Goal: Information Seeking & Learning: Learn about a topic

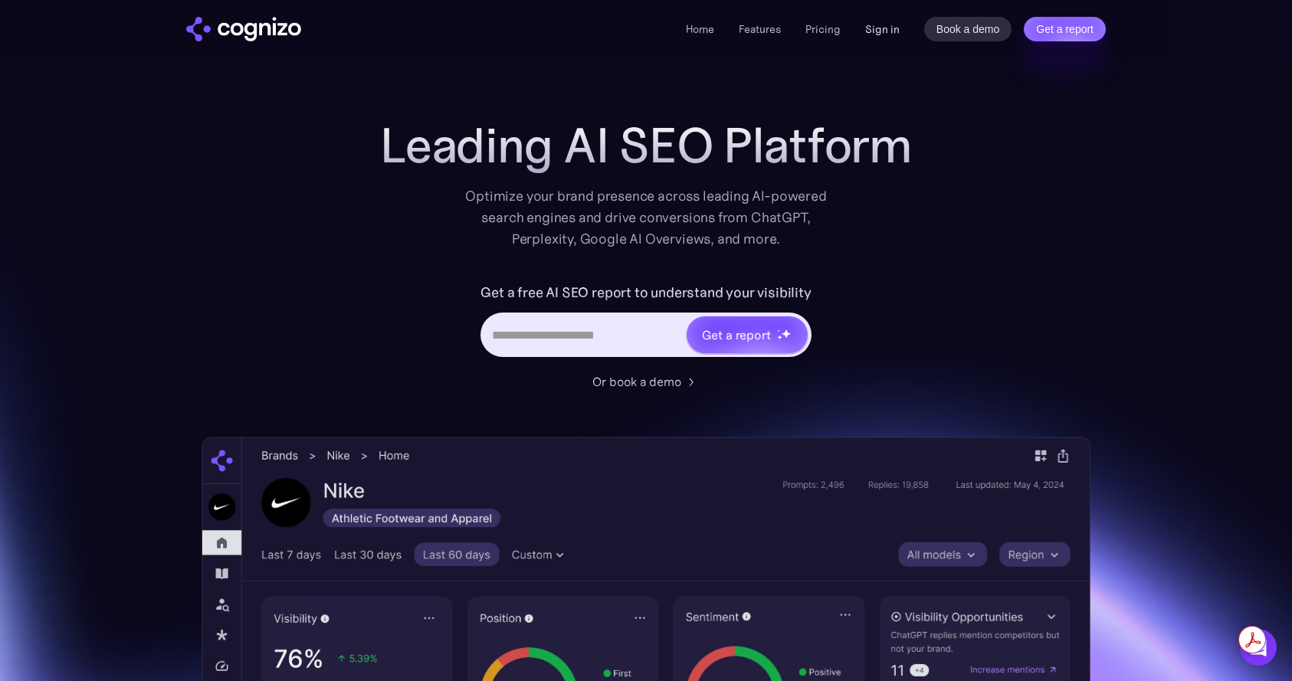
click at [886, 29] on link "Sign in" at bounding box center [882, 29] width 34 height 18
click at [829, 31] on link "Pricing" at bounding box center [823, 29] width 35 height 14
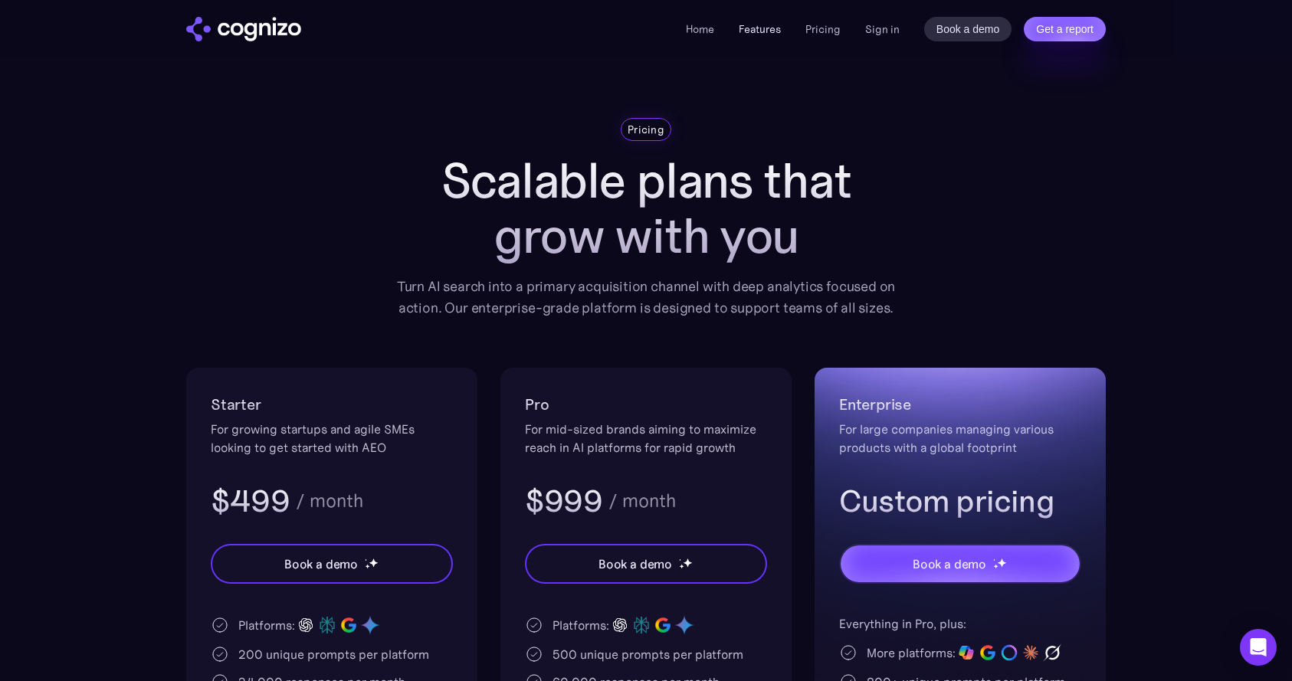
click at [760, 31] on link "Features" at bounding box center [760, 29] width 42 height 14
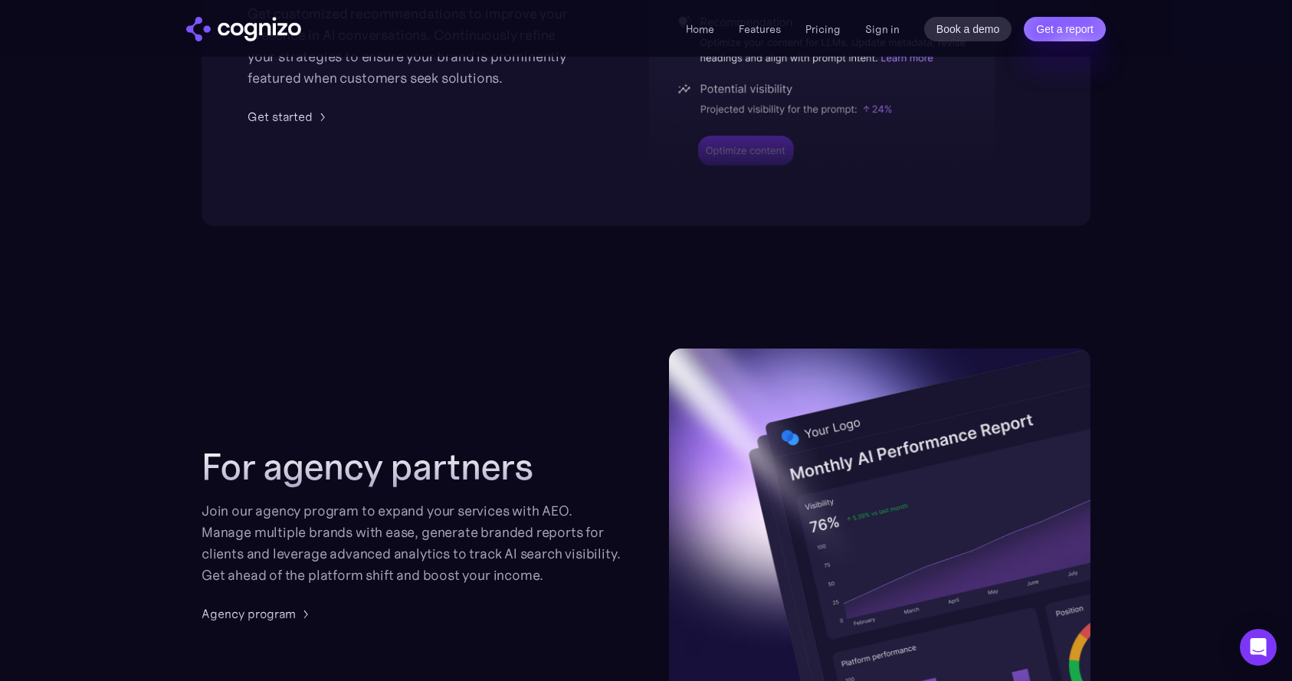
scroll to position [3608, 0]
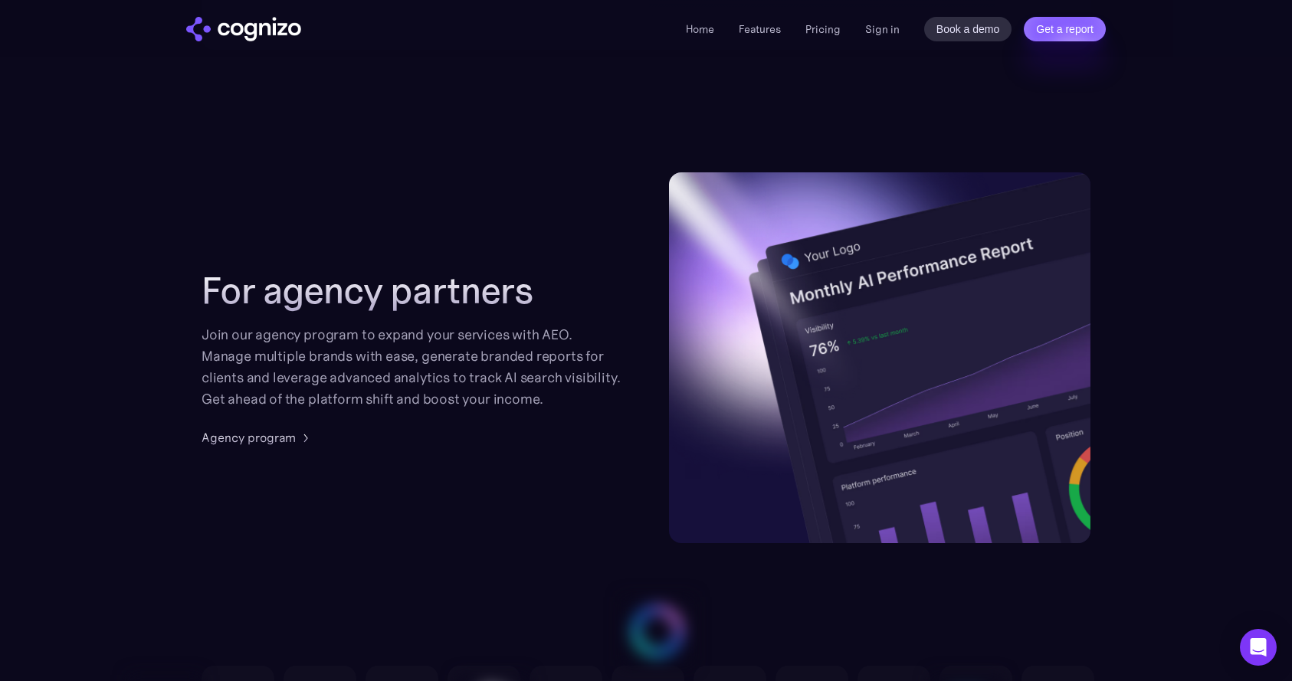
click at [252, 39] on img "home" at bounding box center [243, 29] width 115 height 25
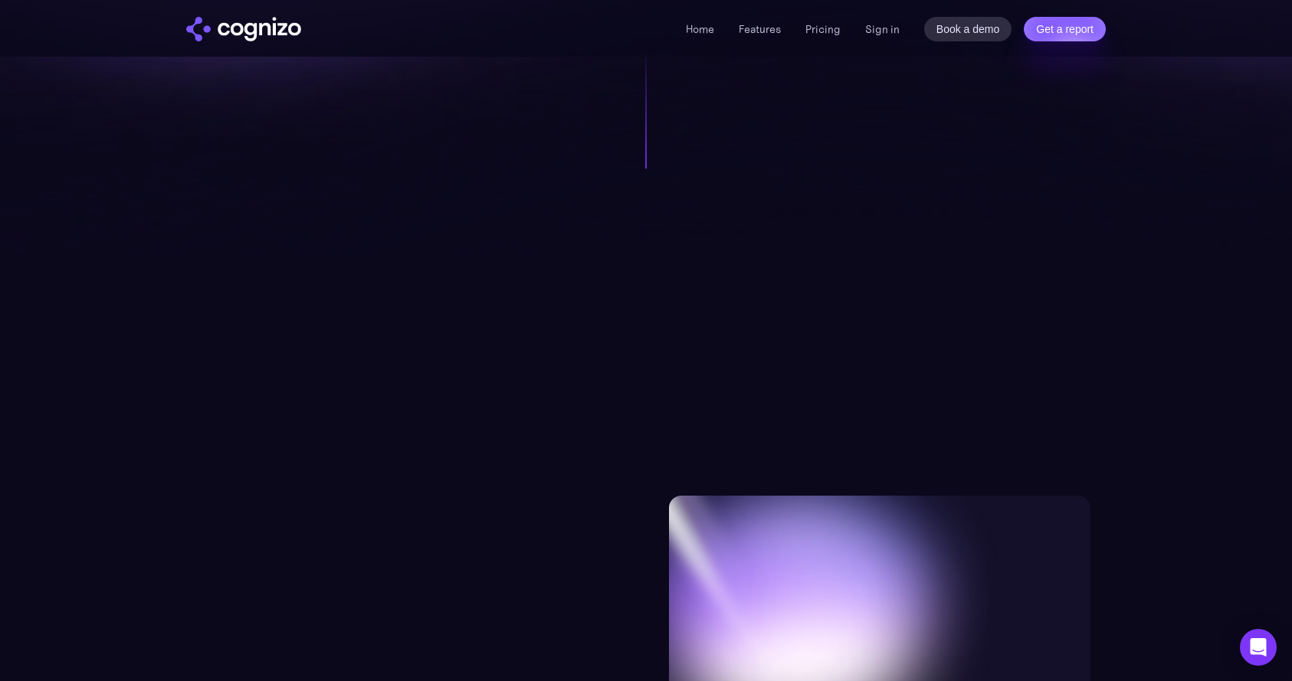
scroll to position [1209, 0]
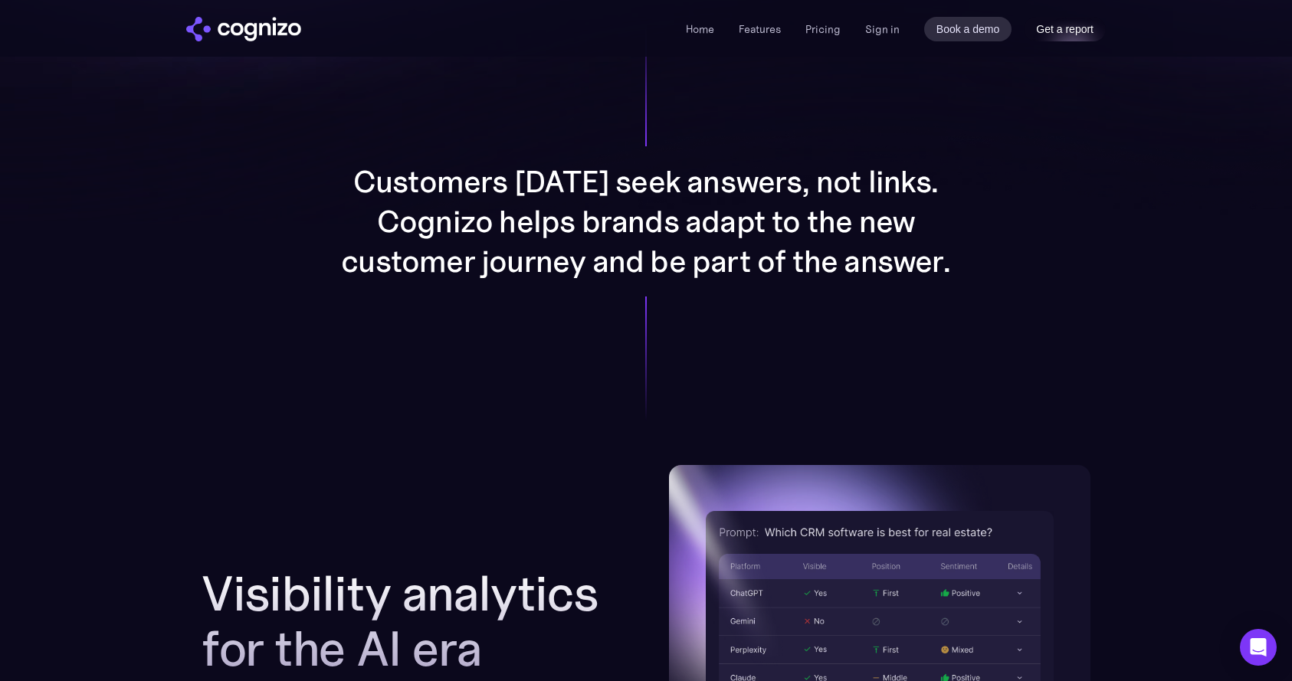
click at [1060, 24] on link "Get a report" at bounding box center [1065, 29] width 82 height 25
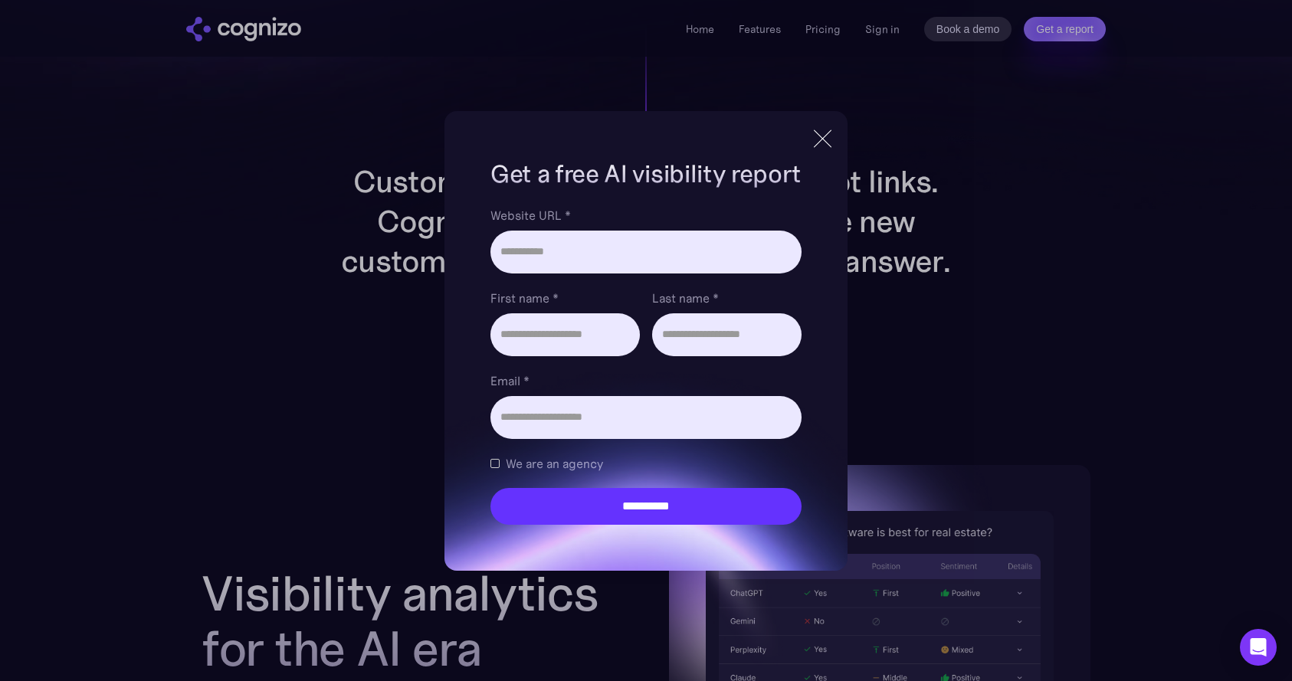
click at [823, 144] on div at bounding box center [822, 138] width 1 height 25
